Goal: Task Accomplishment & Management: Manage account settings

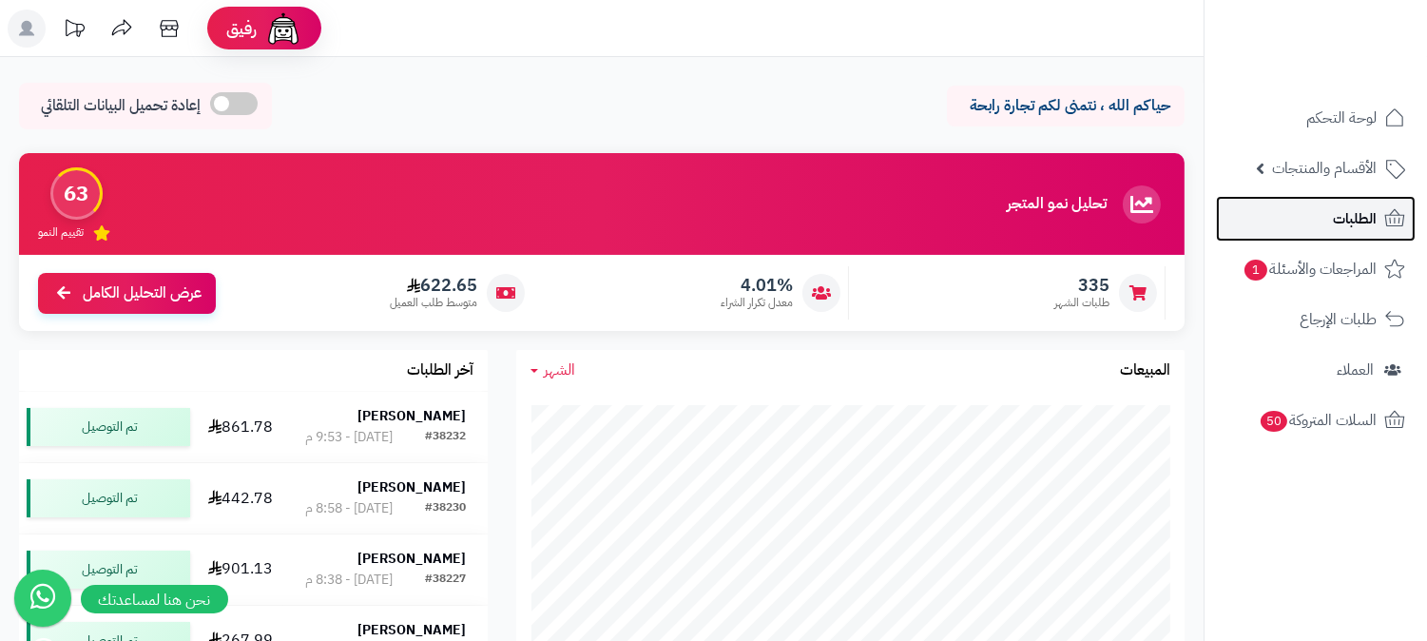
click at [1283, 214] on icon at bounding box center [1394, 218] width 23 height 23
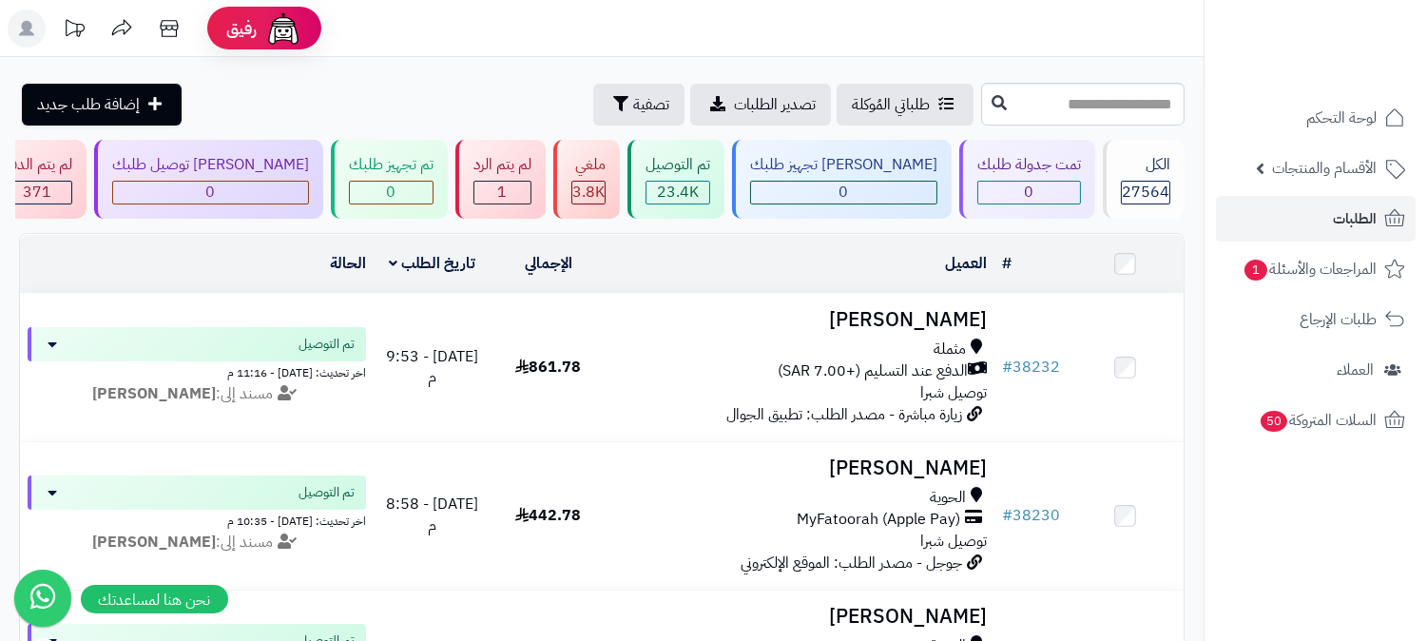
click at [29, 30] on icon at bounding box center [26, 28] width 15 height 15
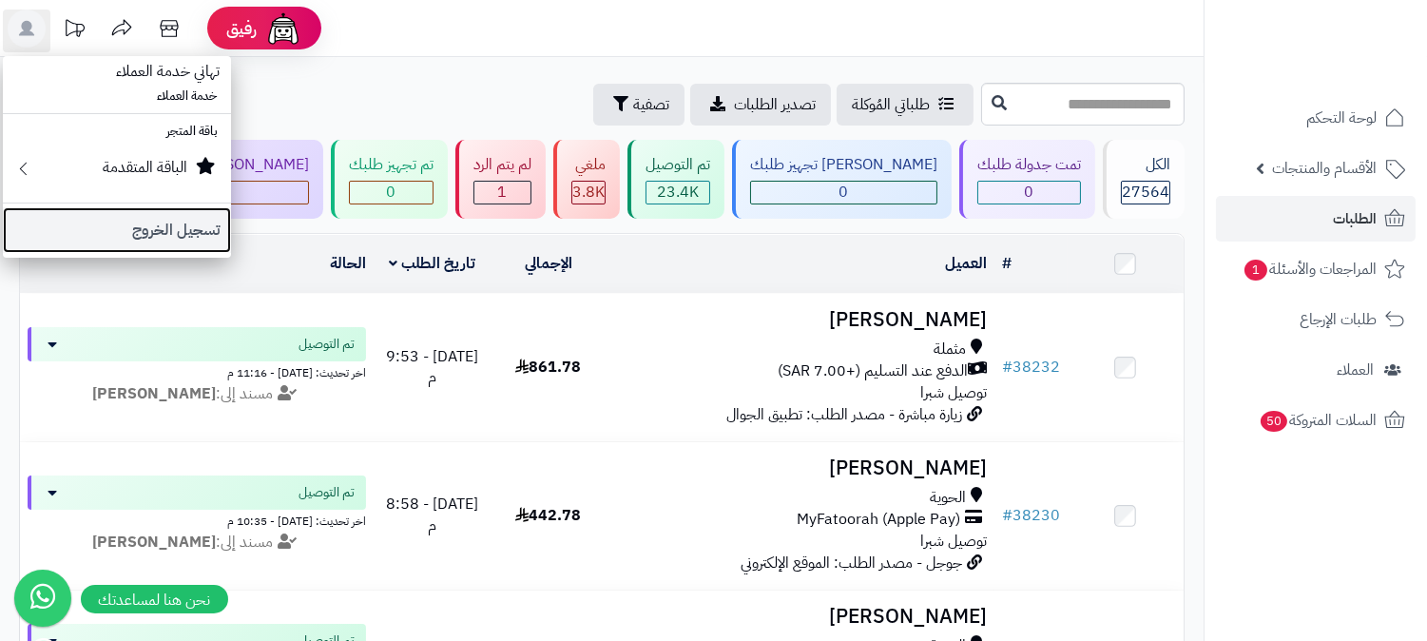
click at [200, 232] on link "تسجيل الخروج" at bounding box center [117, 230] width 228 height 46
